Goal: Navigation & Orientation: Go to known website

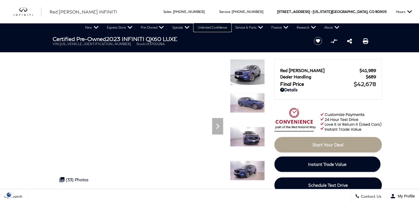
click at [208, 28] on link "Unlimited Confidence" at bounding box center [211, 27] width 37 height 8
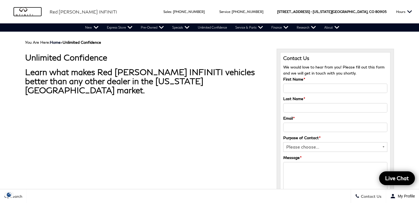
click at [24, 10] on img "infiniti" at bounding box center [28, 11] width 28 height 9
